Goal: Check status: Check status

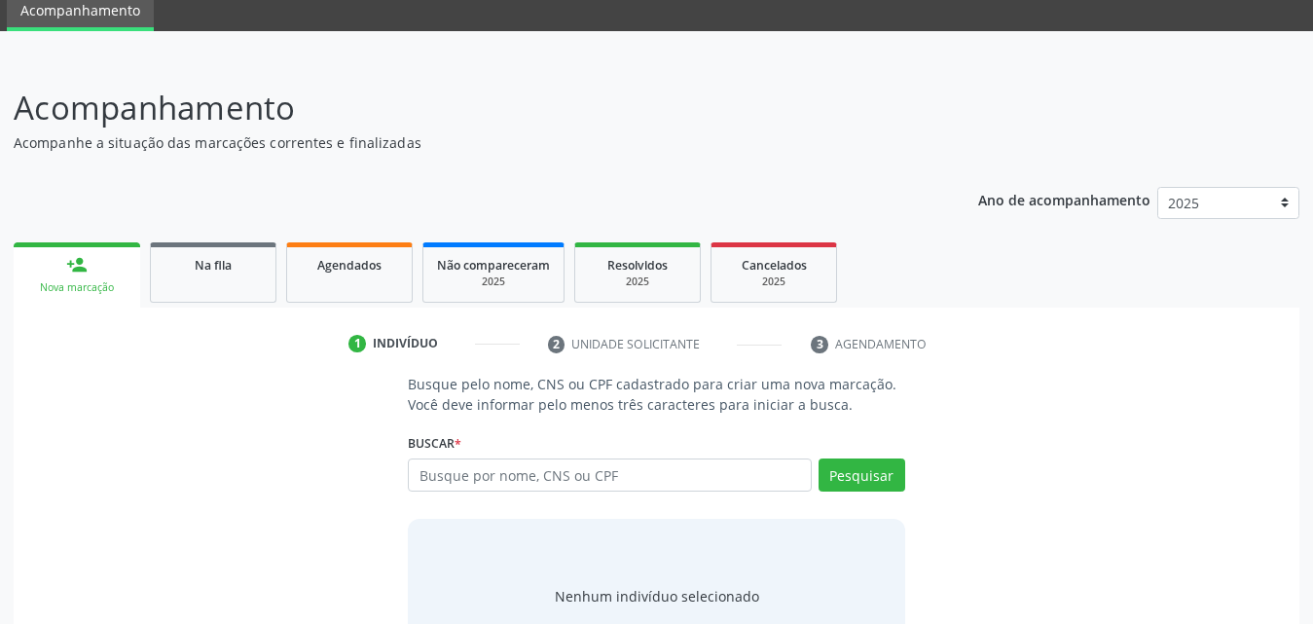
scroll to position [154, 0]
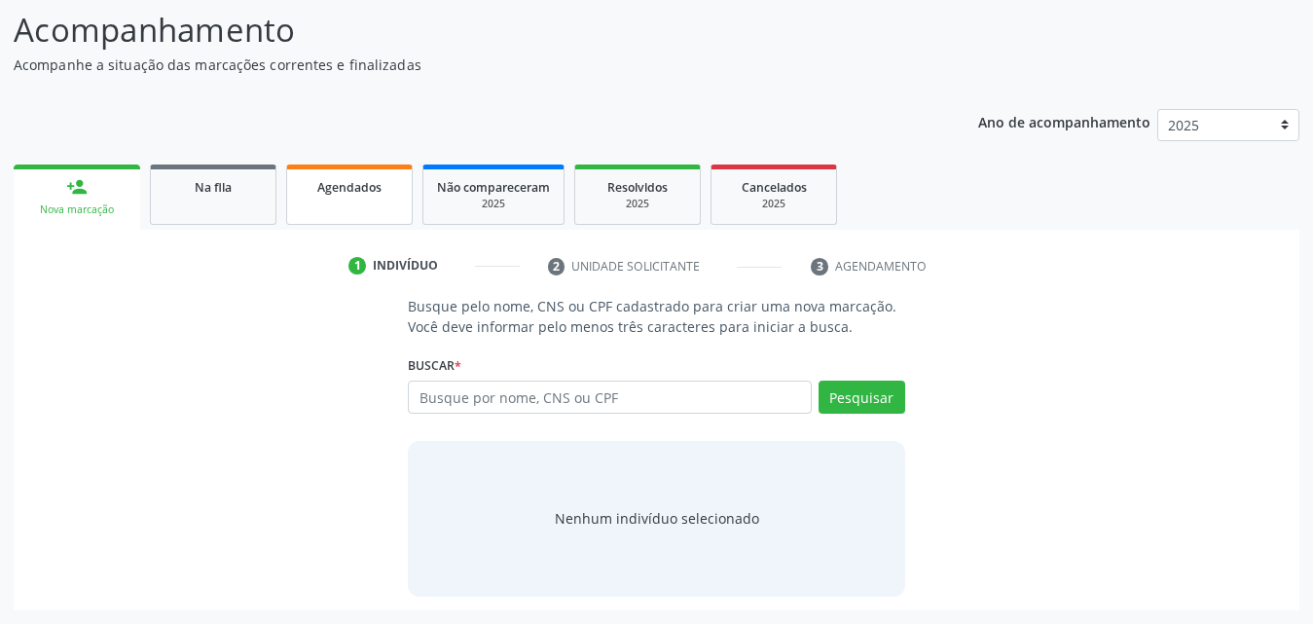
click at [350, 204] on link "Agendados" at bounding box center [349, 194] width 127 height 60
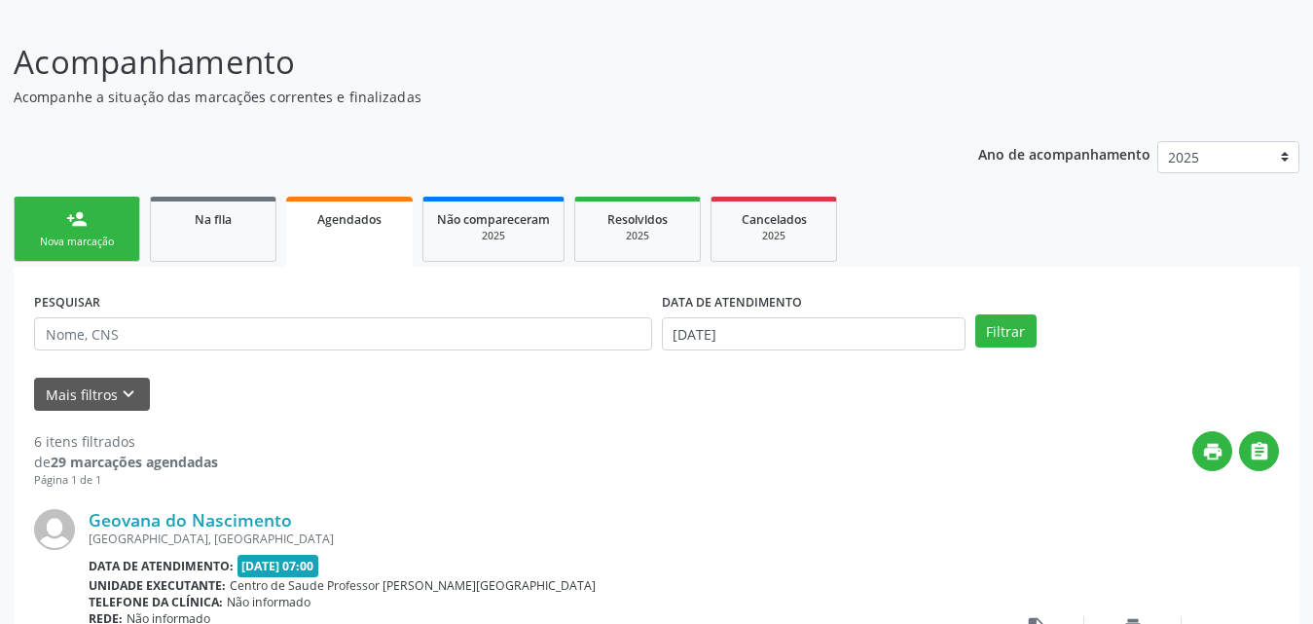
scroll to position [0, 0]
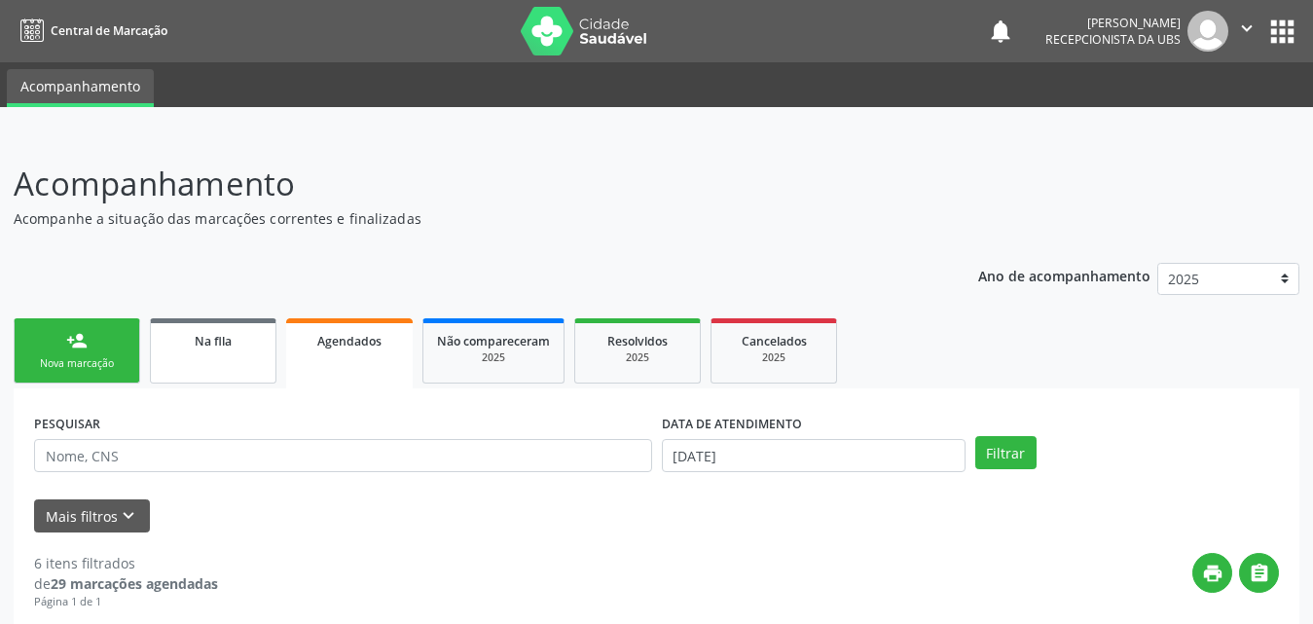
click at [190, 355] on link "Na fila" at bounding box center [213, 350] width 127 height 65
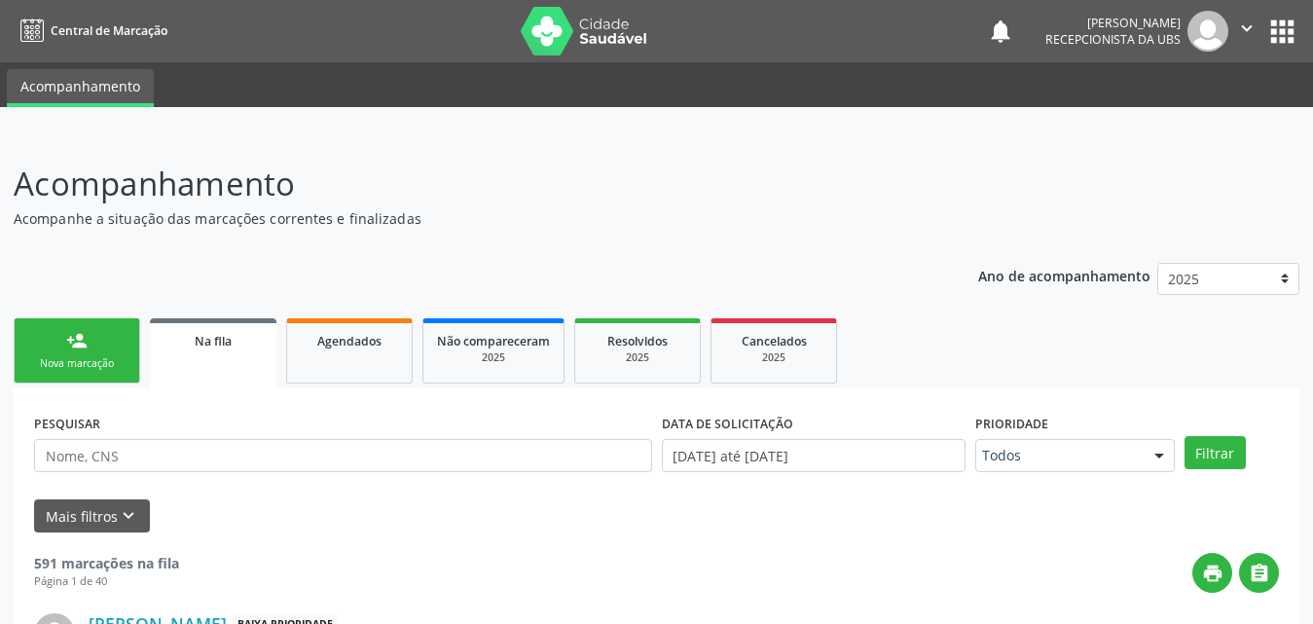
scroll to position [292, 0]
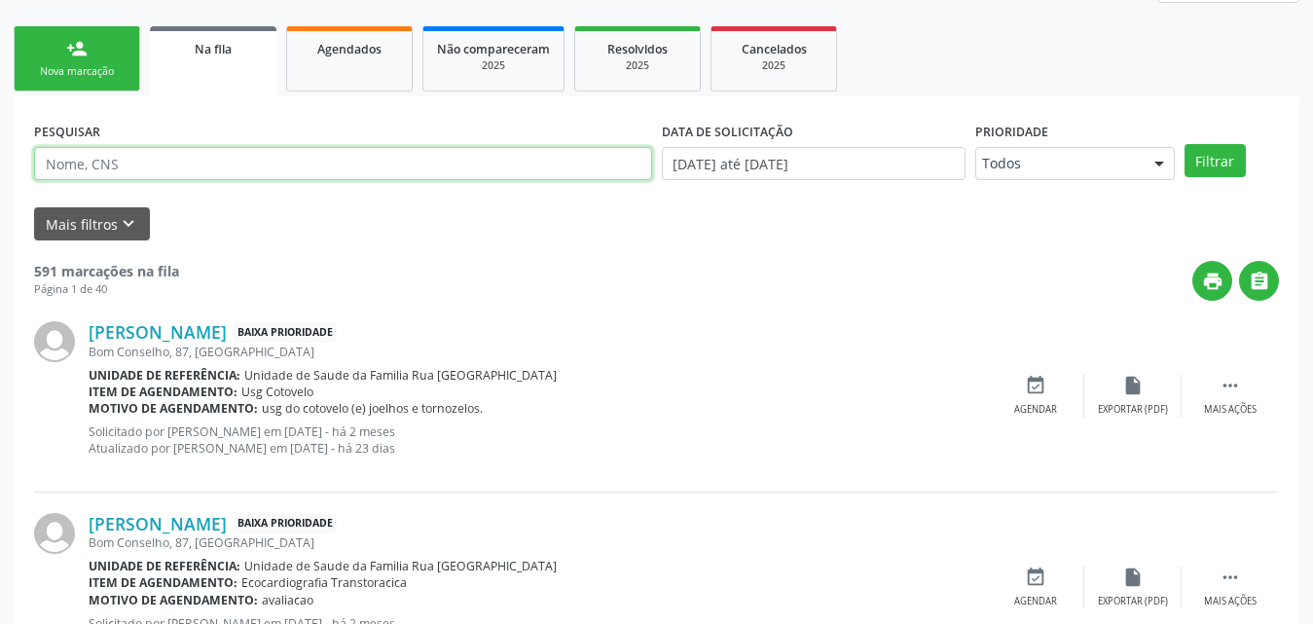
paste input "708404765838362"
type input "708404765838362"
click at [1184, 144] on button "Filtrar" at bounding box center [1214, 160] width 61 height 33
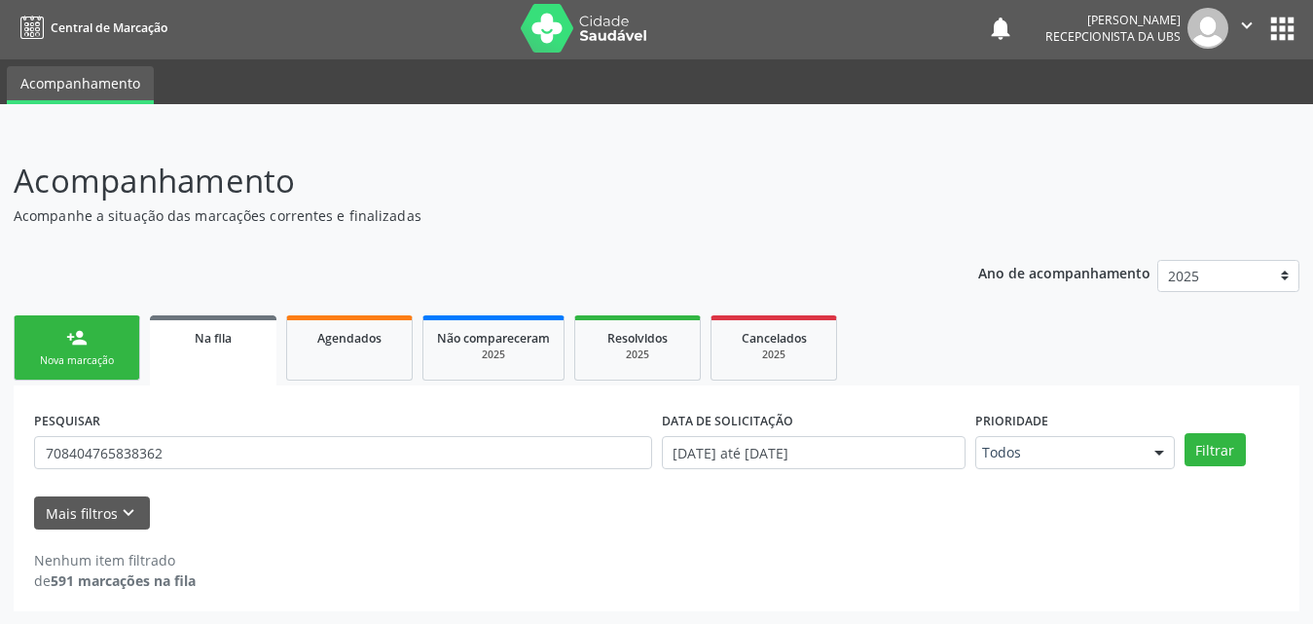
scroll to position [4, 0]
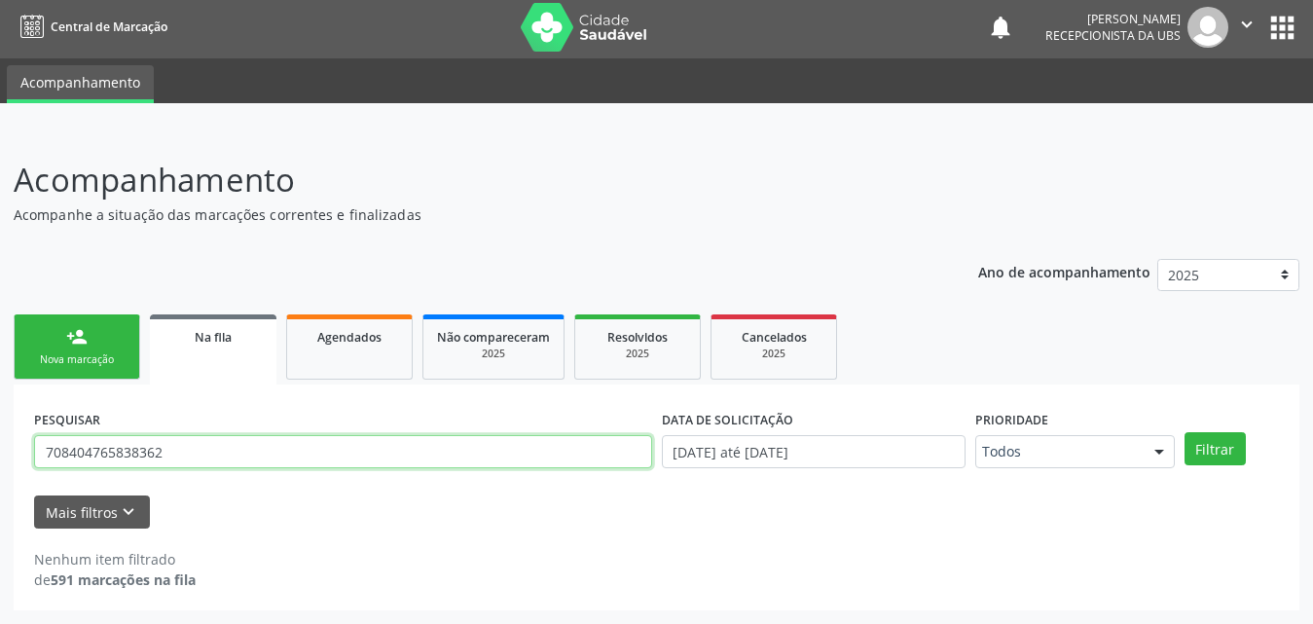
click at [246, 451] on input "708404765838362" at bounding box center [343, 451] width 618 height 33
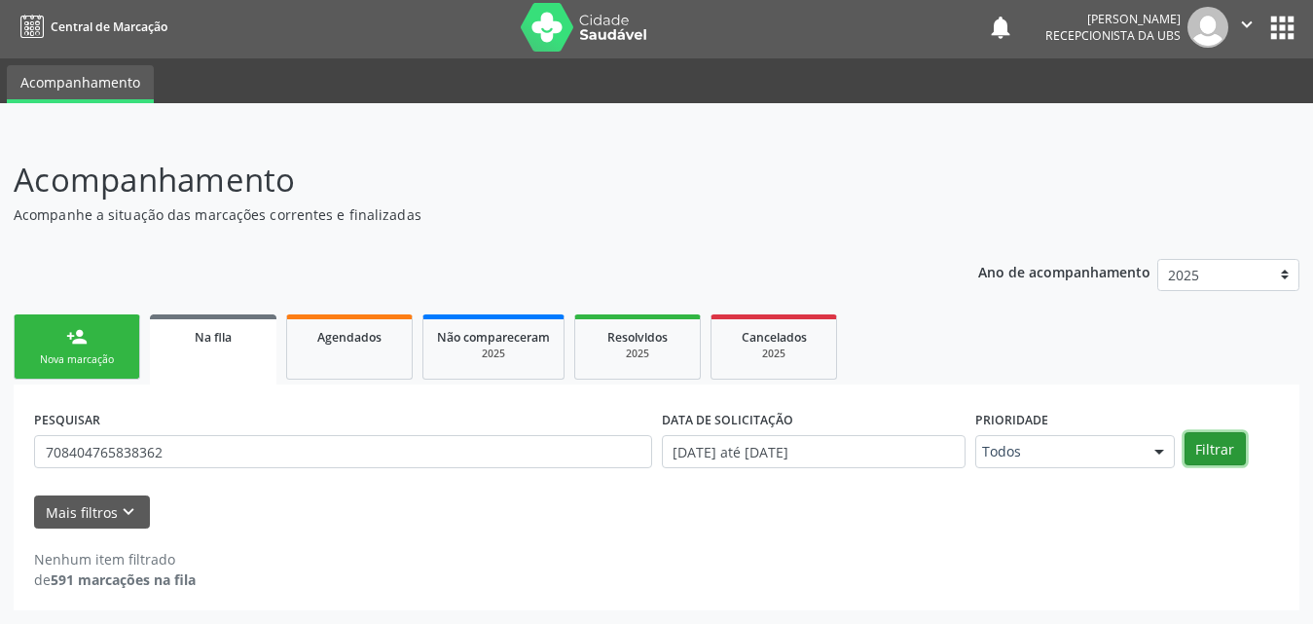
click at [1206, 447] on button "Filtrar" at bounding box center [1214, 448] width 61 height 33
click at [351, 365] on link "Agendados" at bounding box center [349, 346] width 127 height 65
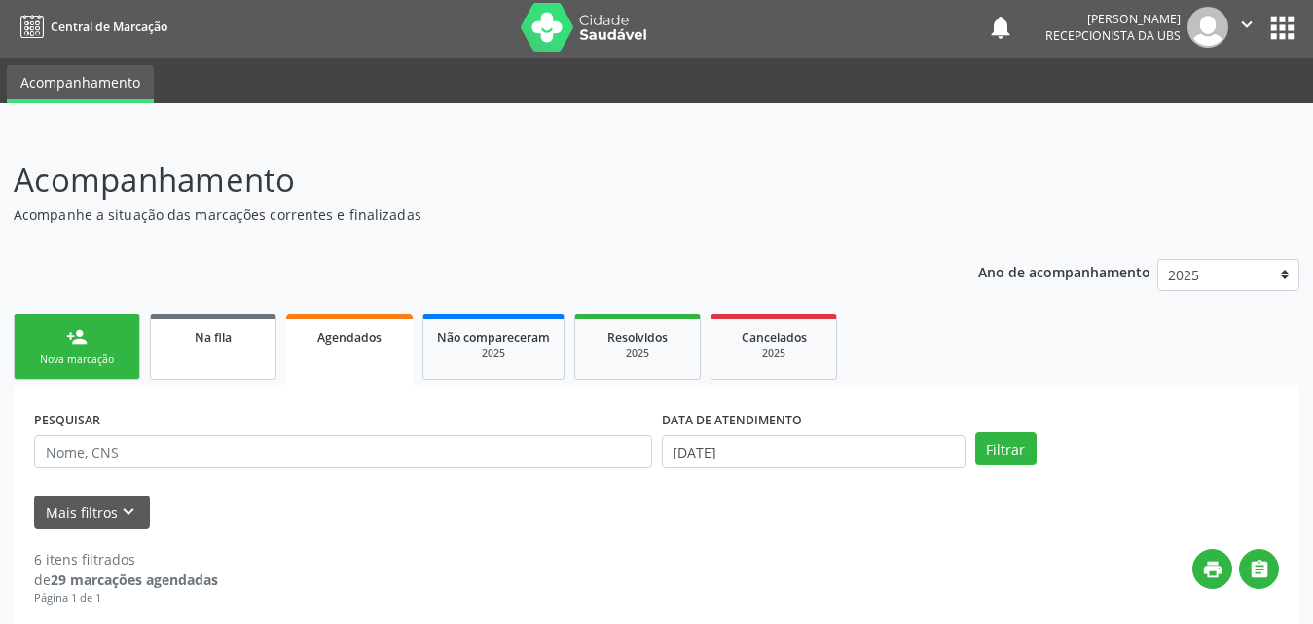
click at [226, 352] on link "Na fila" at bounding box center [213, 346] width 127 height 65
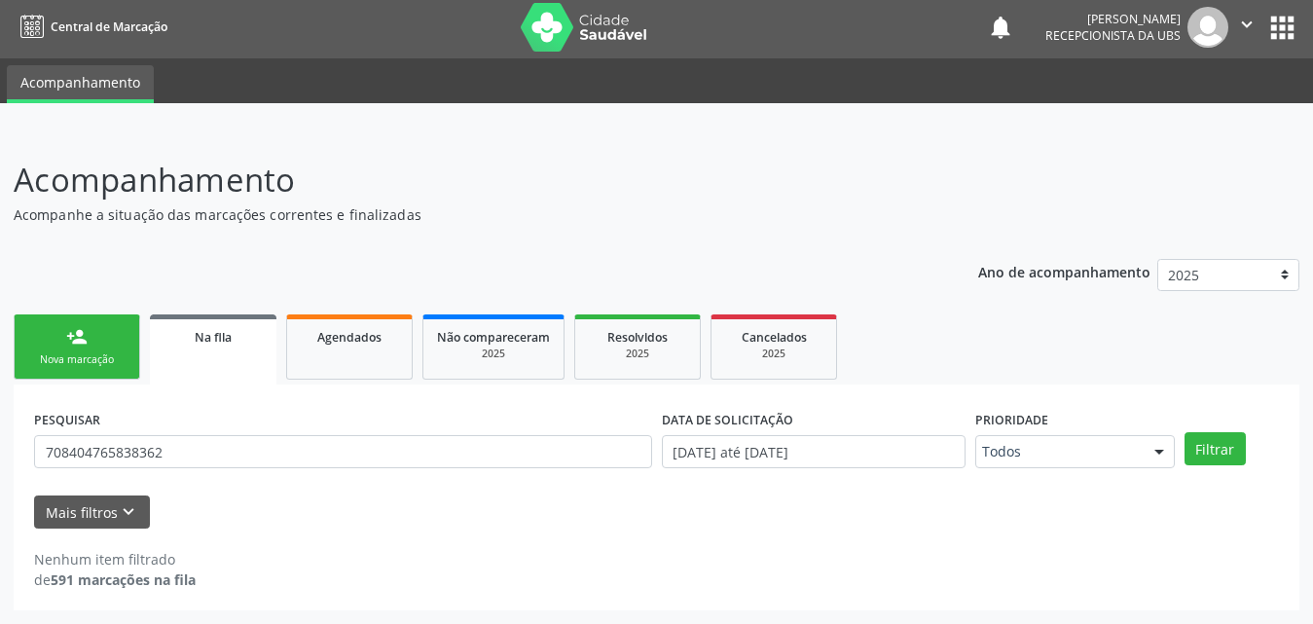
click at [221, 366] on link "Na fila" at bounding box center [213, 349] width 127 height 70
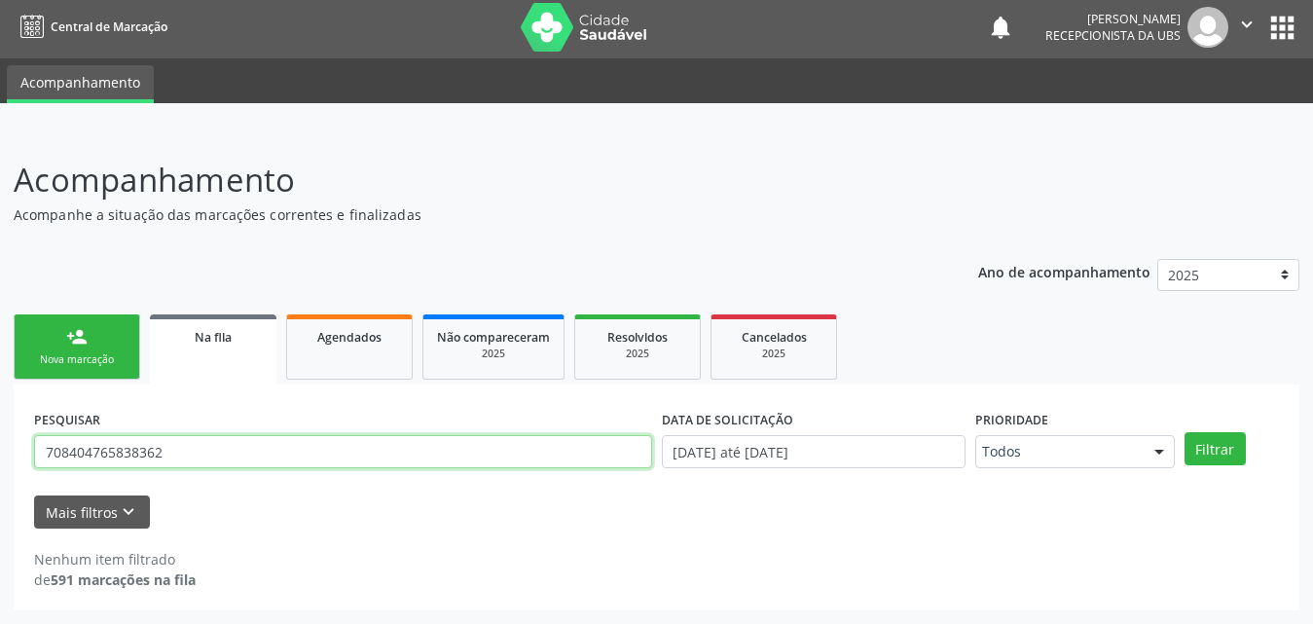
click at [163, 454] on input "708404765838362" at bounding box center [343, 451] width 618 height 33
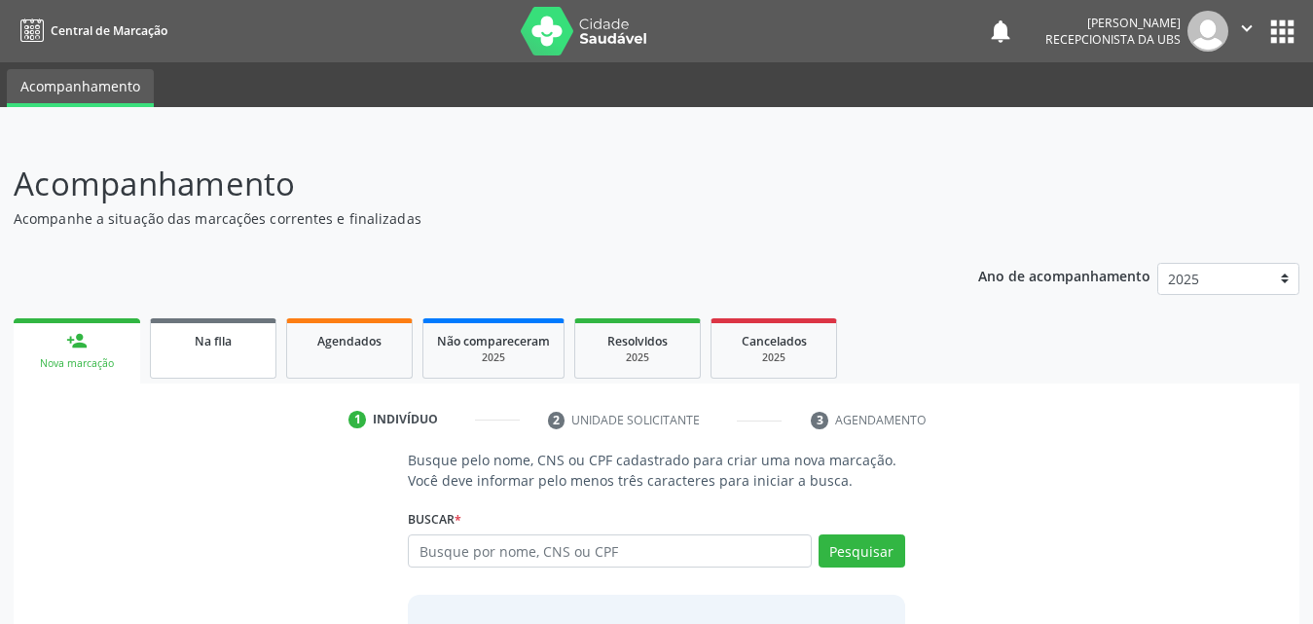
click at [213, 359] on link "Na fila" at bounding box center [213, 348] width 127 height 60
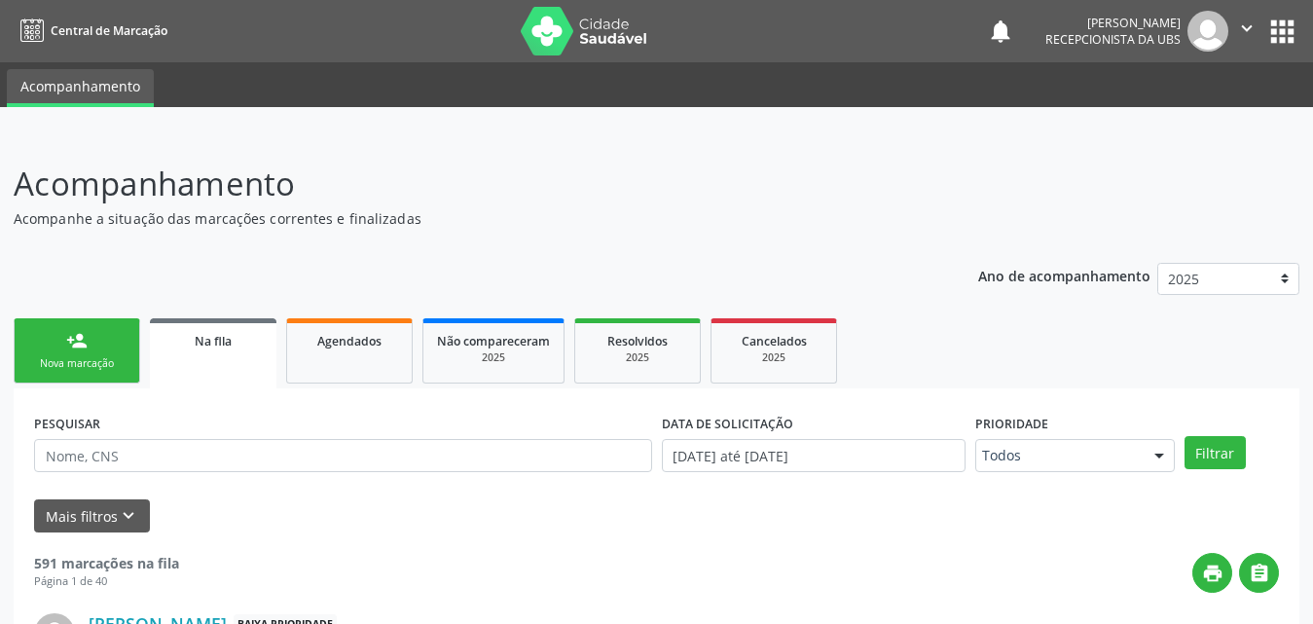
click at [82, 363] on div "Nova marcação" at bounding box center [76, 363] width 97 height 15
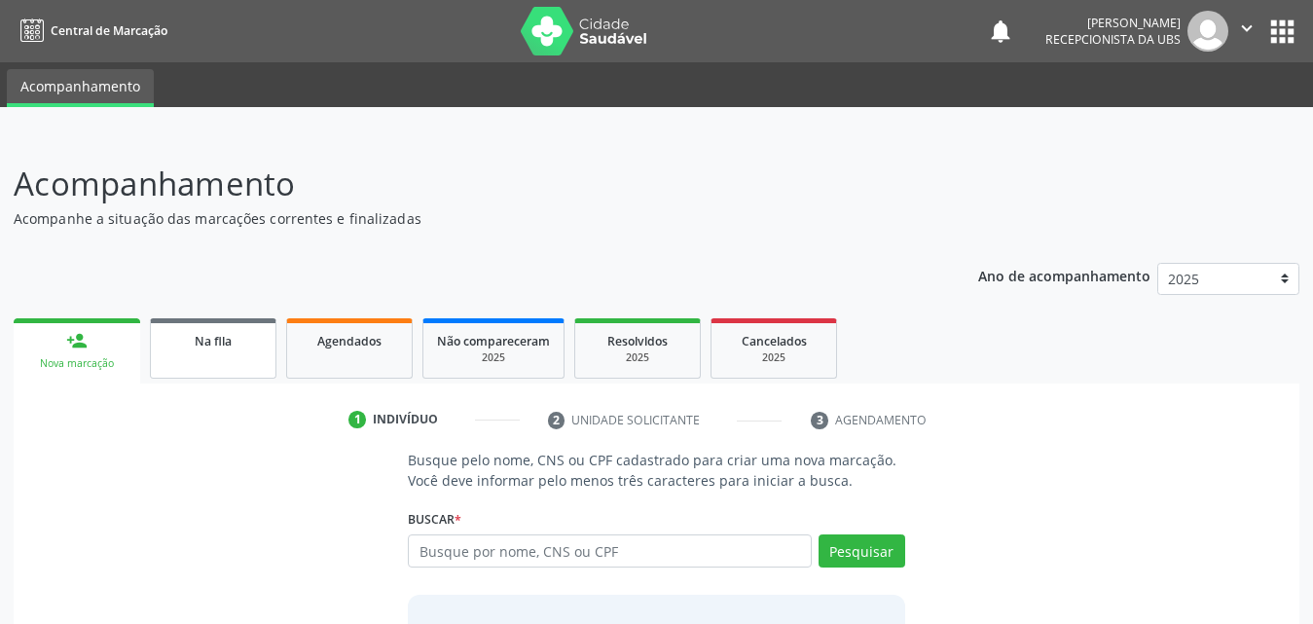
click at [235, 357] on link "Na fila" at bounding box center [213, 348] width 127 height 60
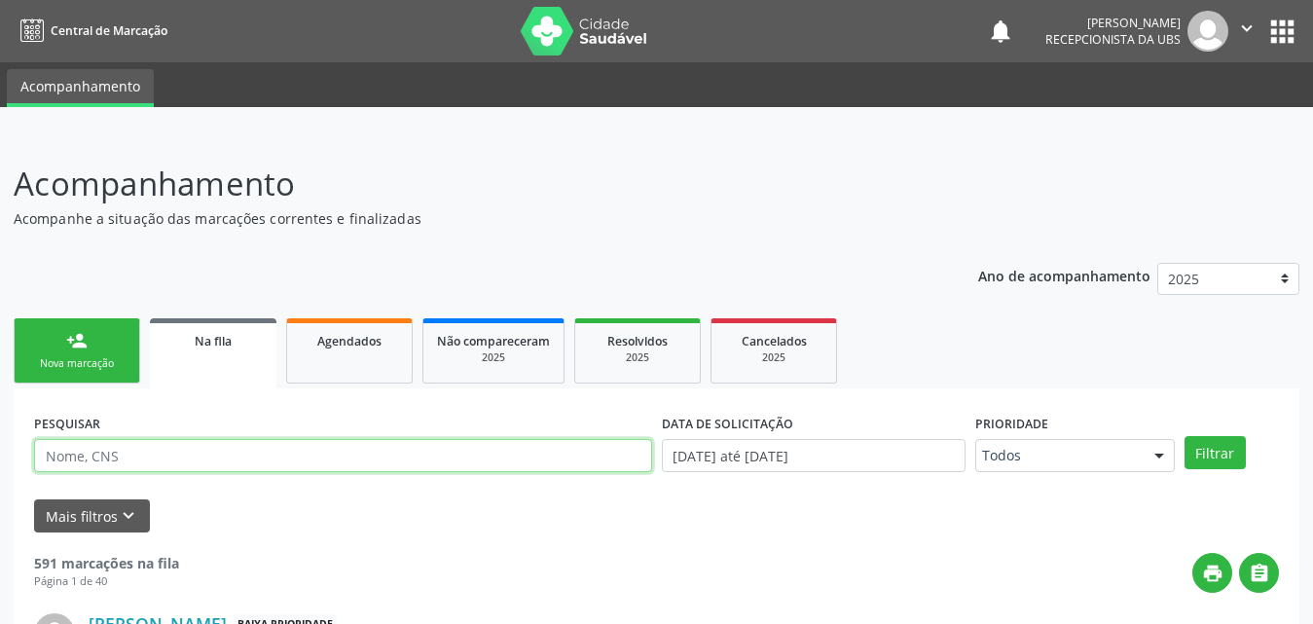
click at [267, 454] on input "text" at bounding box center [343, 455] width 618 height 33
type input "34781188400"
click at [1184, 436] on button "Filtrar" at bounding box center [1214, 452] width 61 height 33
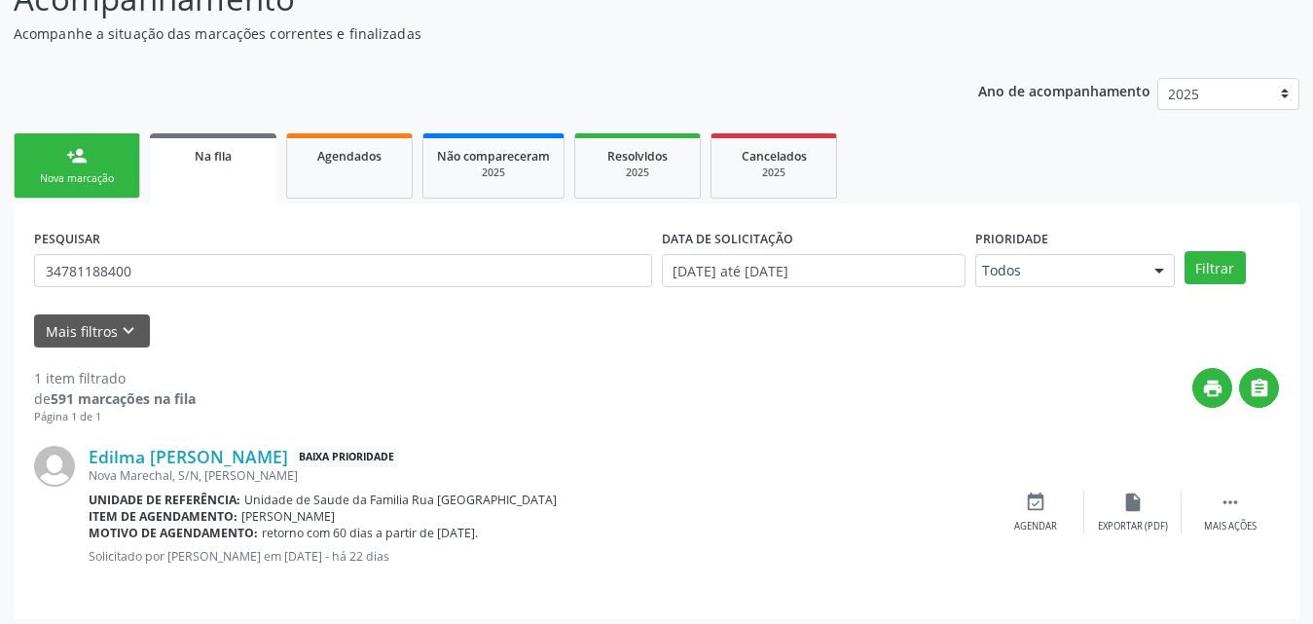
scroll to position [194, 0]
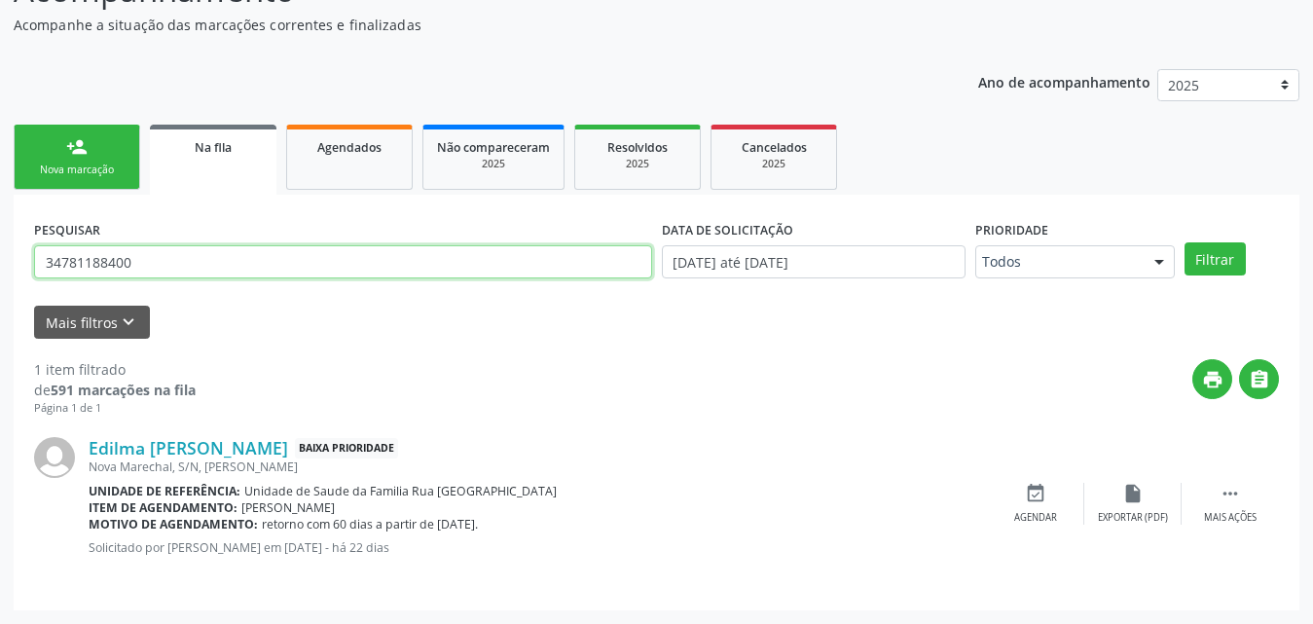
click at [187, 273] on input "34781188400" at bounding box center [343, 261] width 618 height 33
type input "700907948159793"
click at [1184, 242] on button "Filtrar" at bounding box center [1214, 258] width 61 height 33
click at [295, 265] on input "700907948159793" at bounding box center [343, 261] width 618 height 33
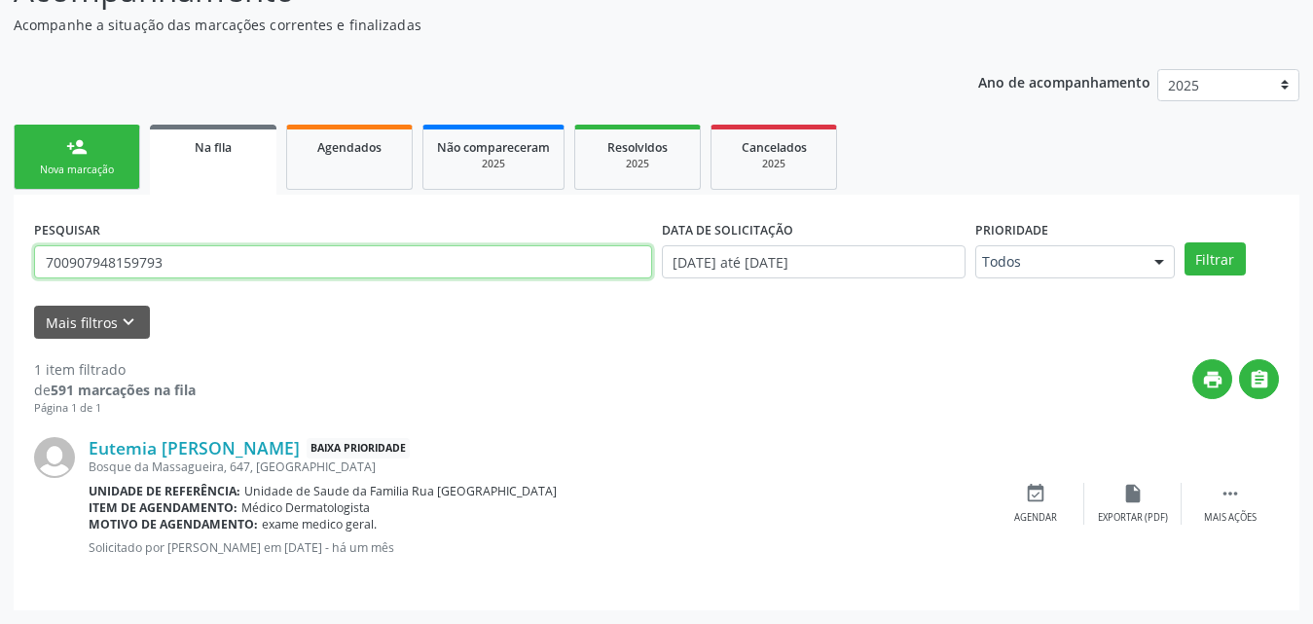
click at [295, 264] on input "700907948159793" at bounding box center [343, 261] width 618 height 33
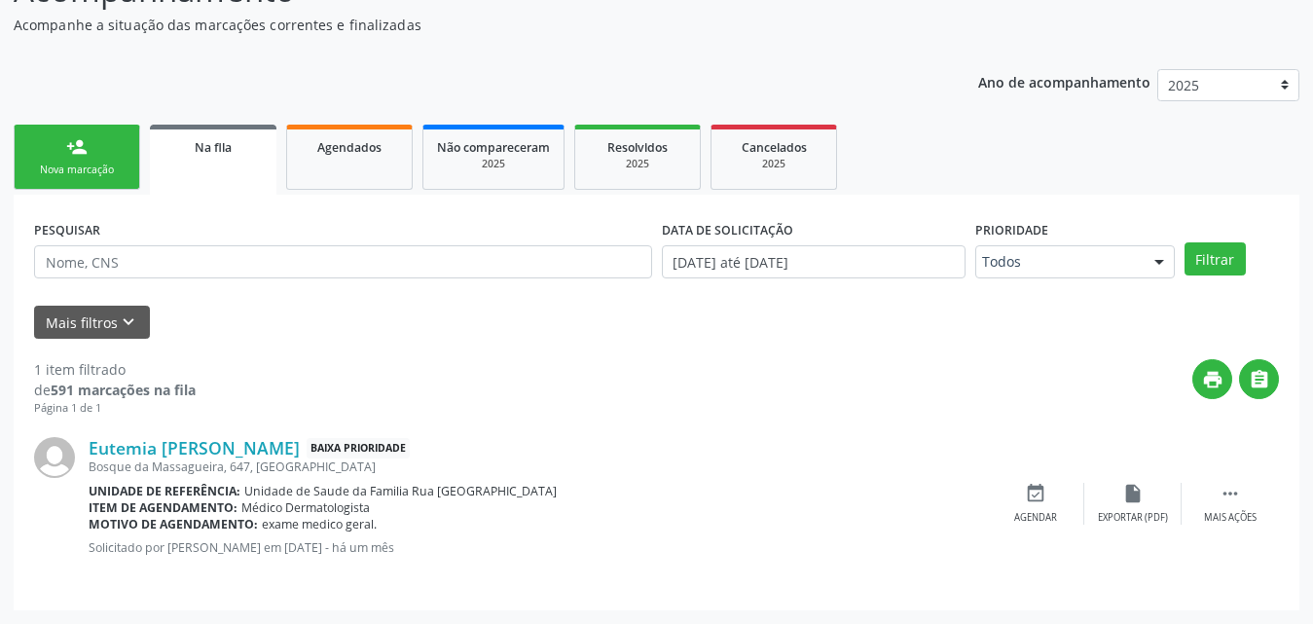
click at [197, 173] on link "Na fila" at bounding box center [213, 160] width 127 height 70
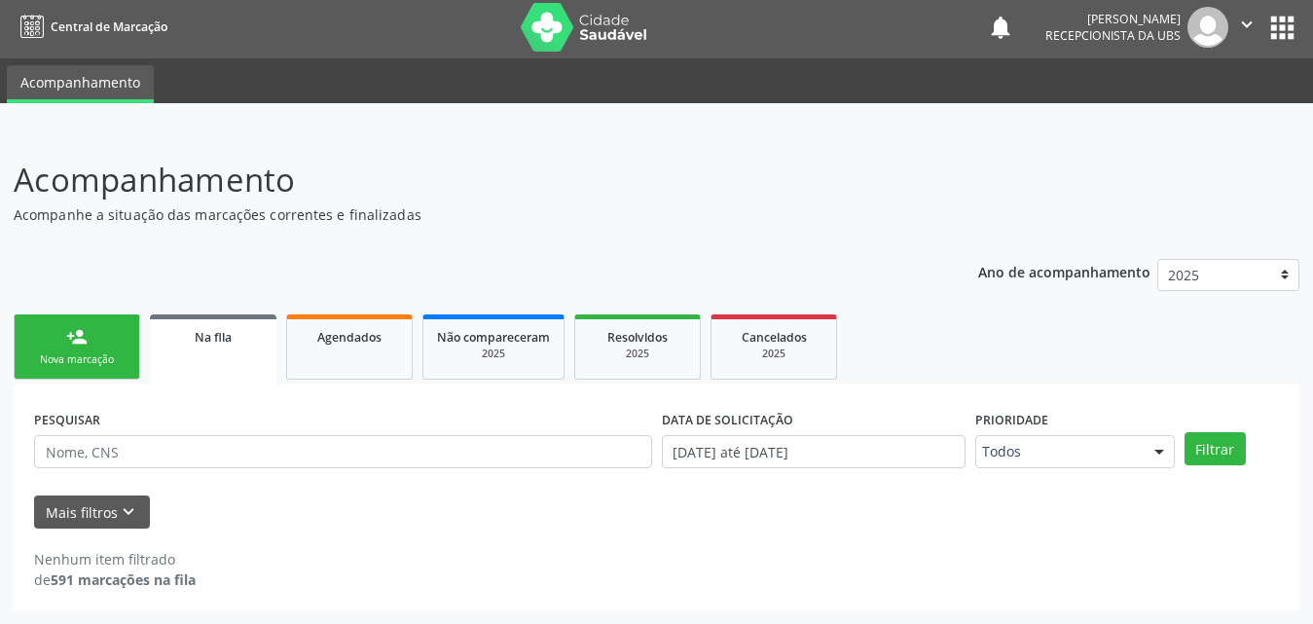
click at [222, 355] on link "Na fila" at bounding box center [213, 349] width 127 height 70
click at [209, 331] on span "Na fila" at bounding box center [213, 337] width 37 height 17
click at [343, 335] on span "Agendados" at bounding box center [349, 337] width 64 height 17
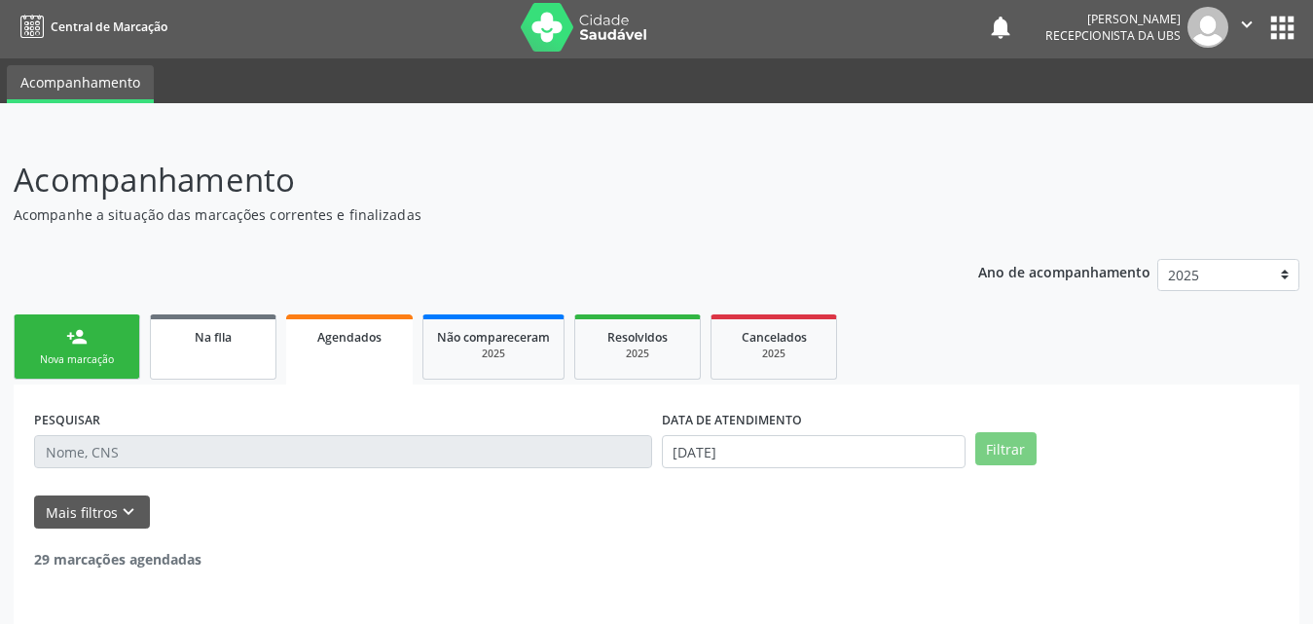
click at [221, 337] on span "Na fila" at bounding box center [213, 337] width 37 height 17
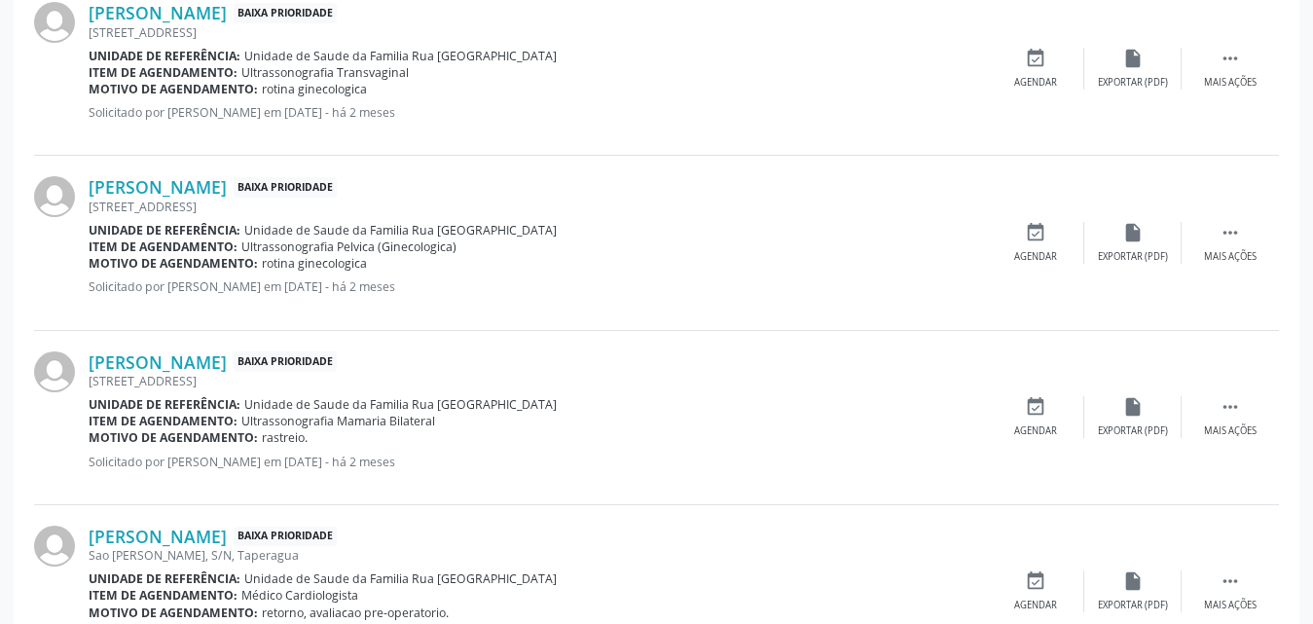
scroll to position [2757, 0]
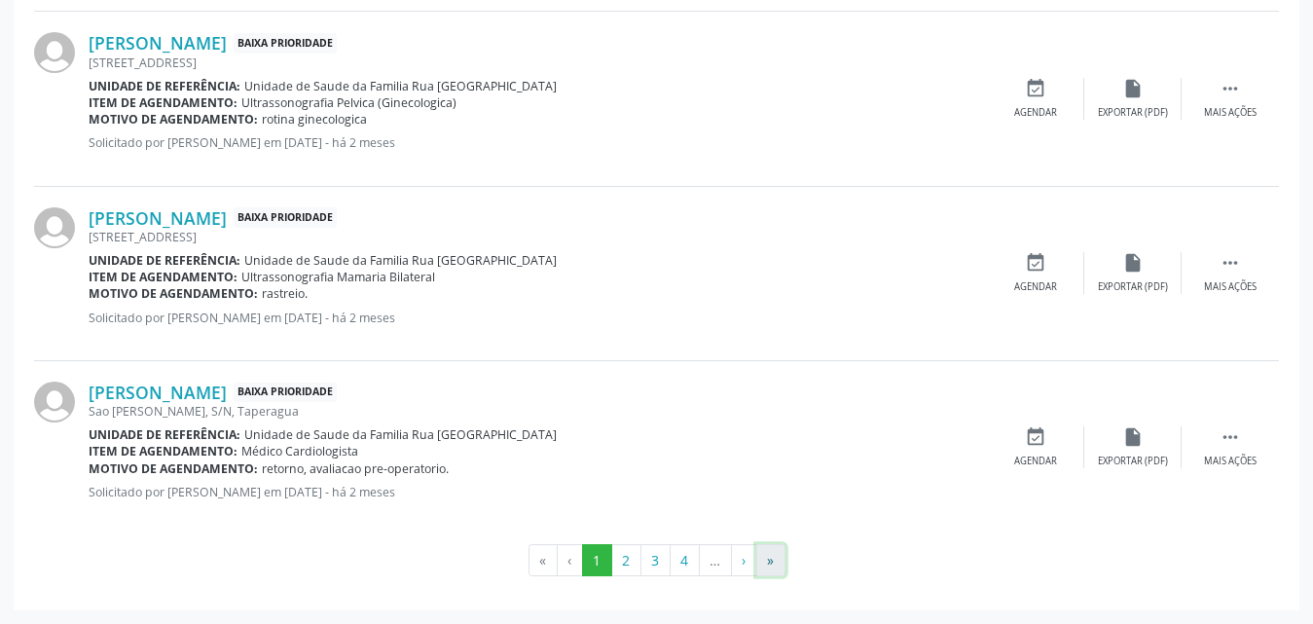
click at [770, 556] on button "»" at bounding box center [770, 560] width 29 height 33
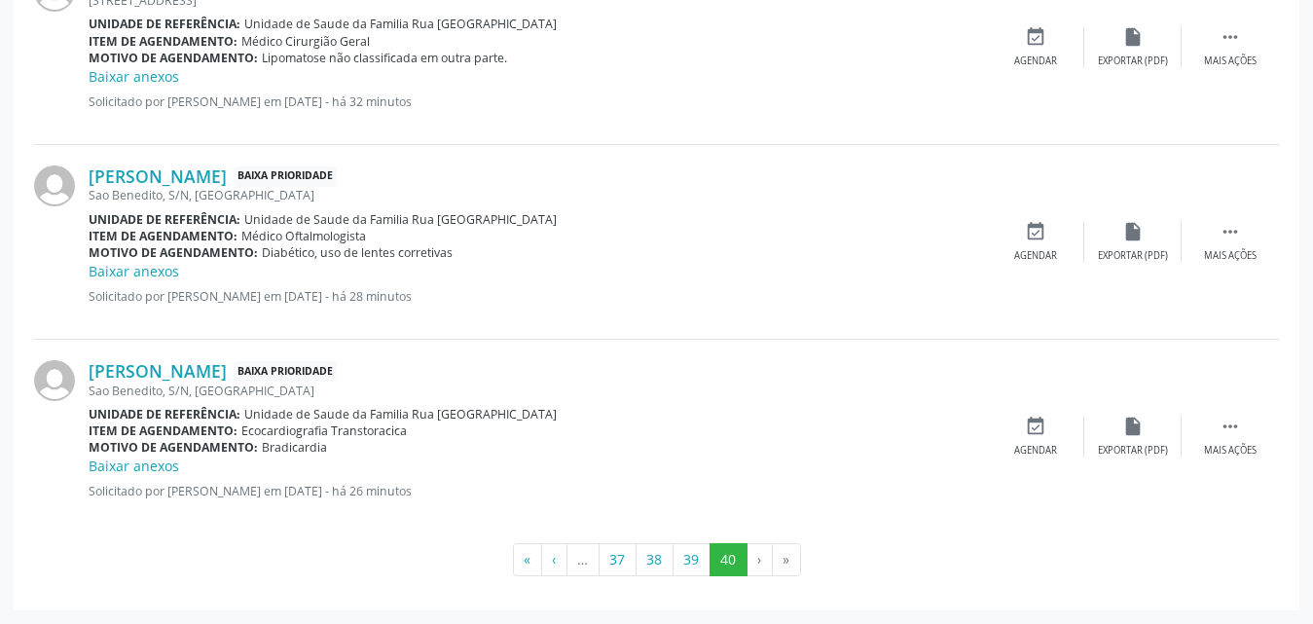
scroll to position [0, 0]
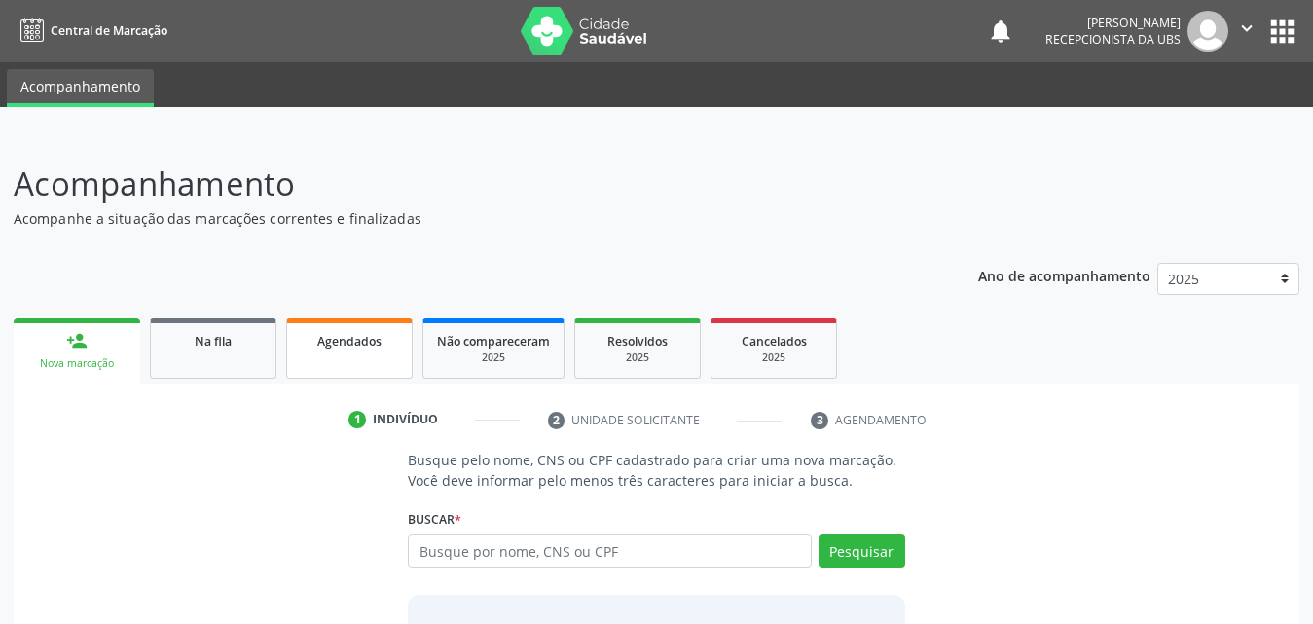
click at [327, 345] on span "Agendados" at bounding box center [349, 341] width 64 height 17
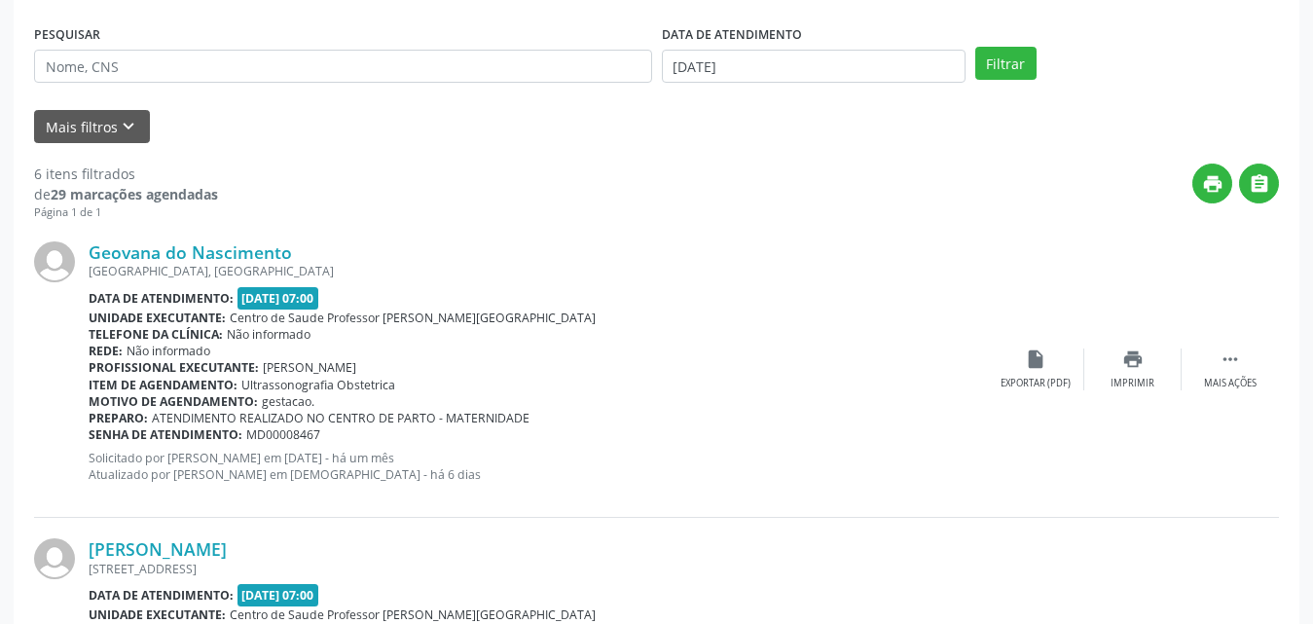
scroll to position [97, 0]
